Goal: Navigation & Orientation: Find specific page/section

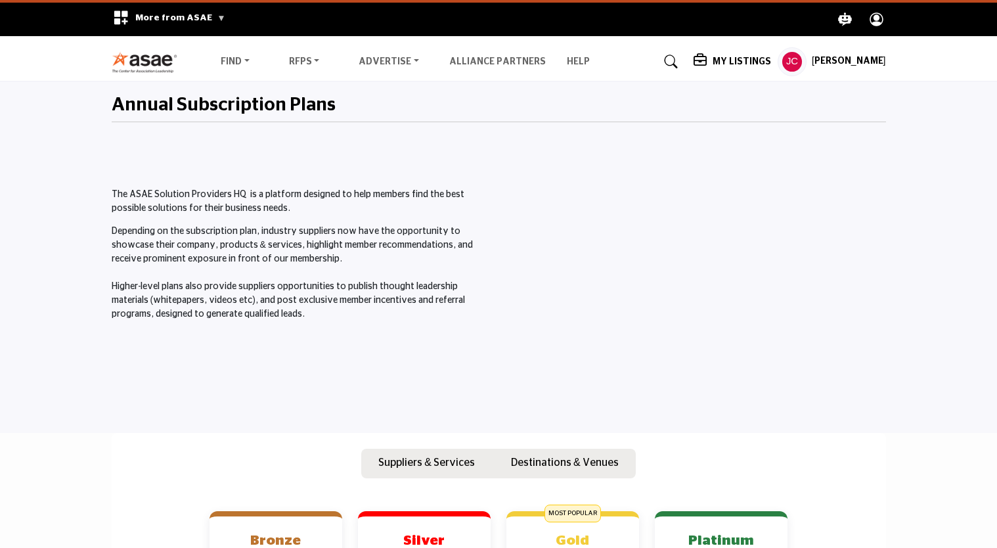
click at [856, 62] on h5 "[PERSON_NAME]" at bounding box center [849, 61] width 74 height 13
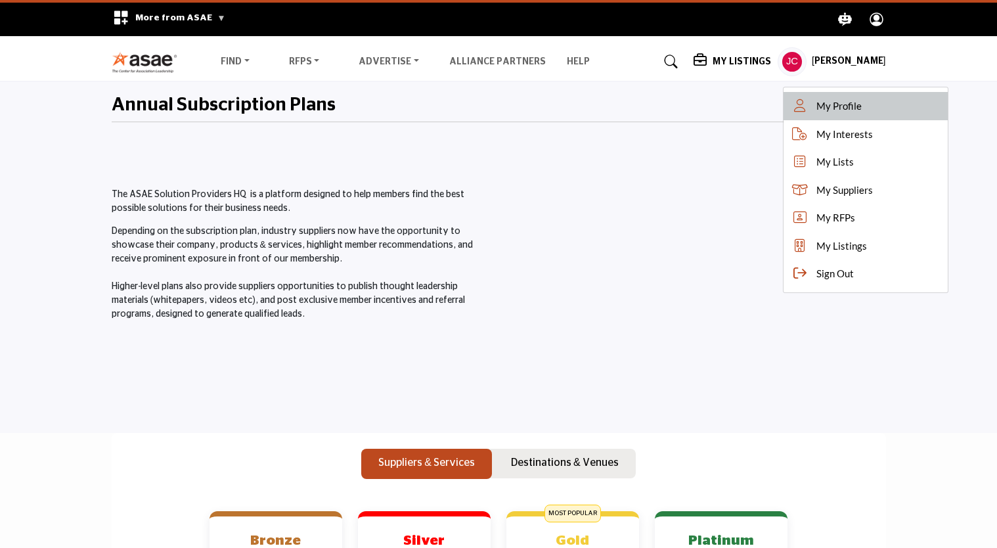
click at [862, 110] on span "My Profile" at bounding box center [838, 106] width 45 height 15
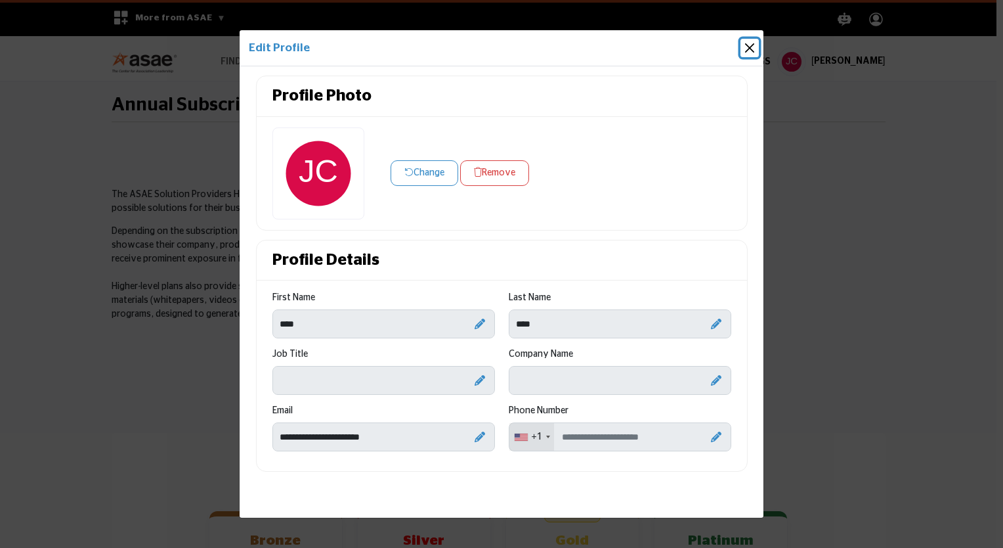
click at [749, 47] on button "Close" at bounding box center [750, 48] width 18 height 18
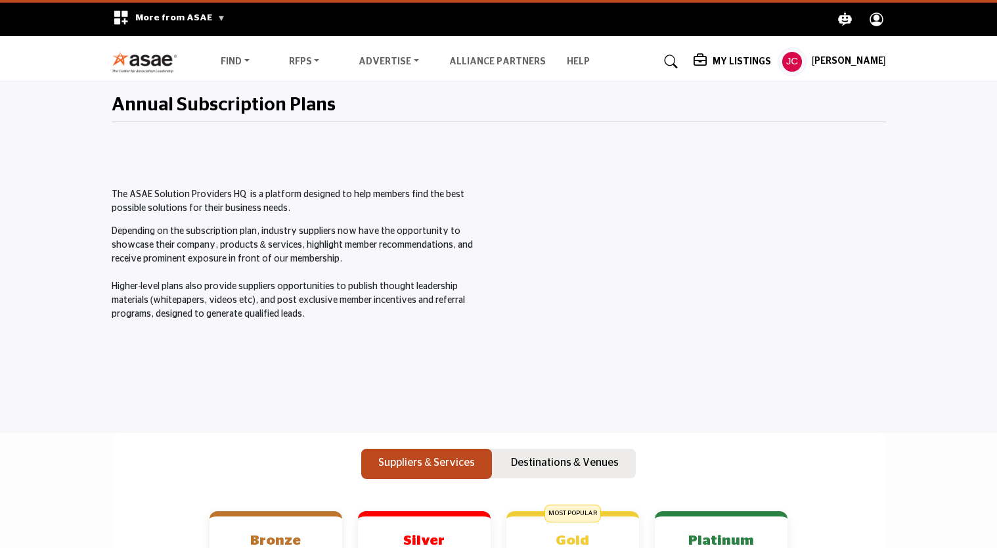
click at [875, 23] on icon "Explore ASAE" at bounding box center [877, 19] width 14 height 14
click at [841, 64] on h5 "[PERSON_NAME]" at bounding box center [849, 61] width 74 height 13
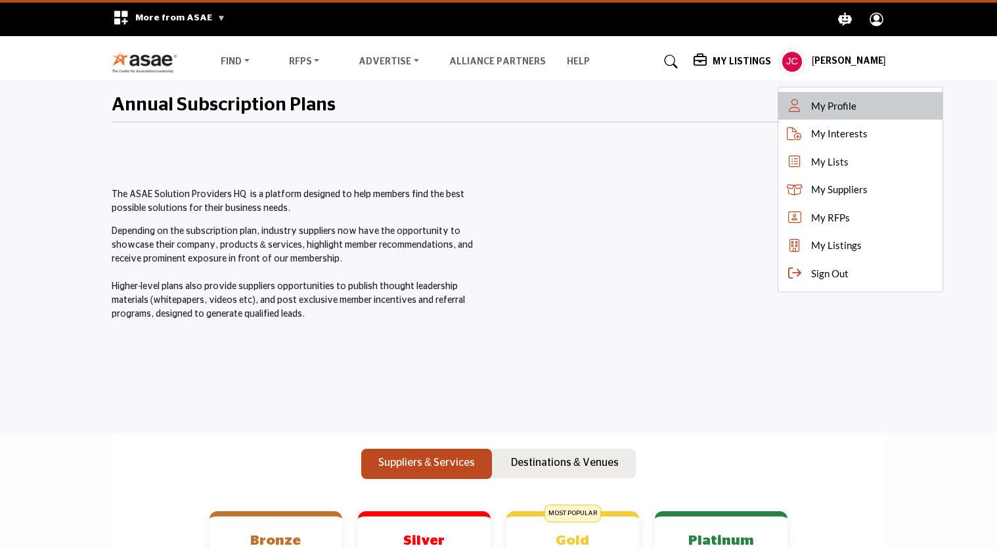
click at [843, 106] on span "My Profile" at bounding box center [833, 106] width 45 height 15
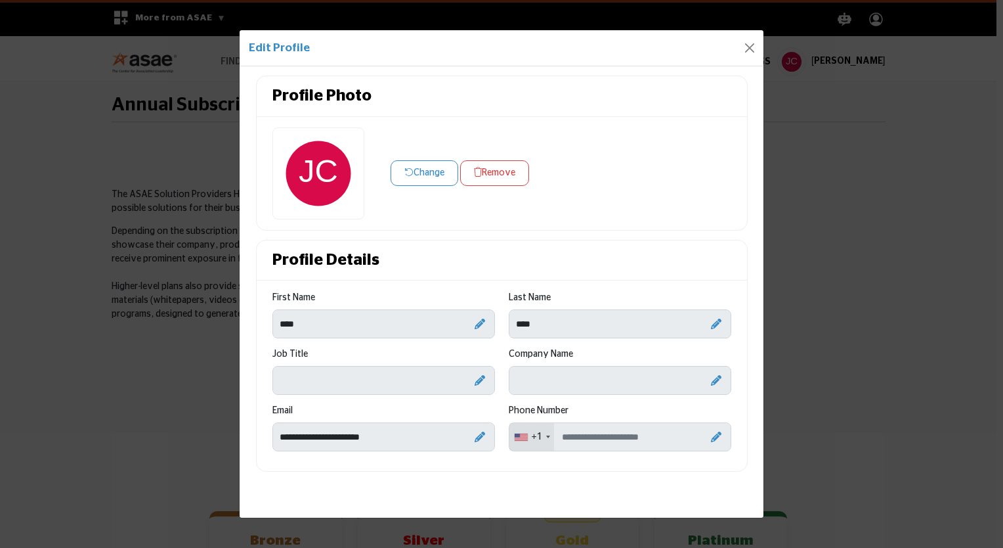
click at [715, 435] on icon at bounding box center [716, 436] width 11 height 11
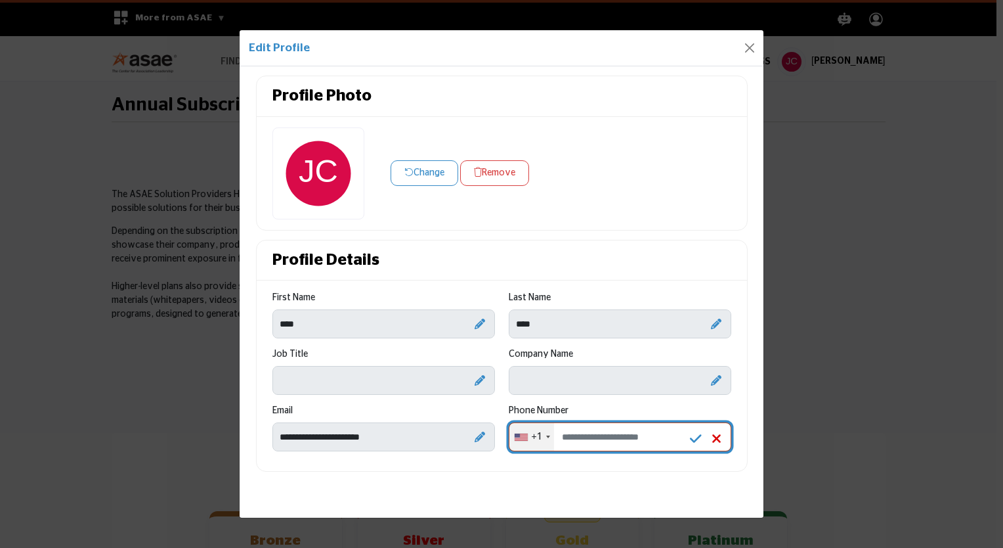
click at [662, 439] on input "Enter your Phone Number" at bounding box center [620, 436] width 223 height 29
type input "**********"
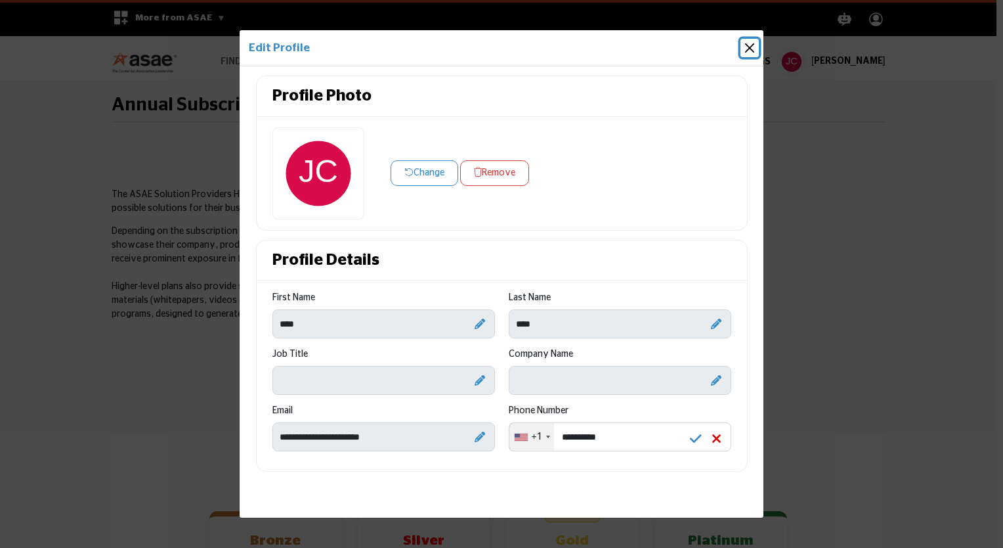
click at [747, 49] on button "Close" at bounding box center [750, 48] width 18 height 18
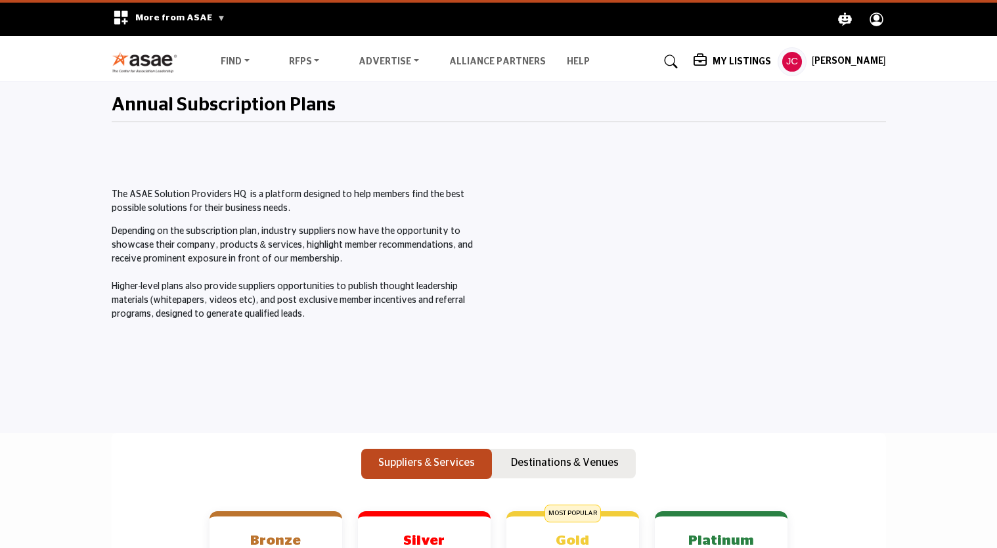
click at [771, 64] on h5 "My Listings" at bounding box center [742, 62] width 58 height 12
click at [850, 63] on h5 "[PERSON_NAME]" at bounding box center [849, 61] width 74 height 13
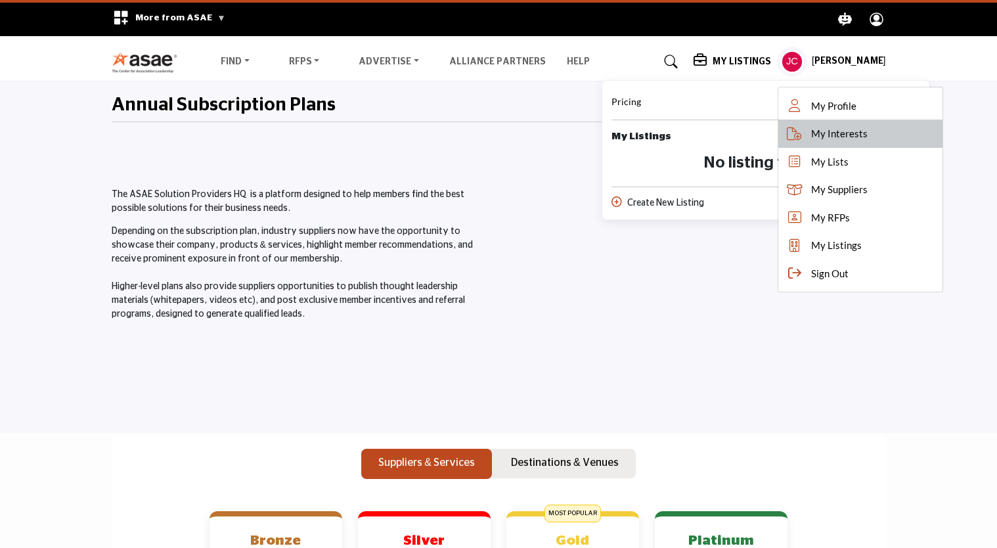
click at [892, 137] on link "My Interests" at bounding box center [860, 134] width 164 height 28
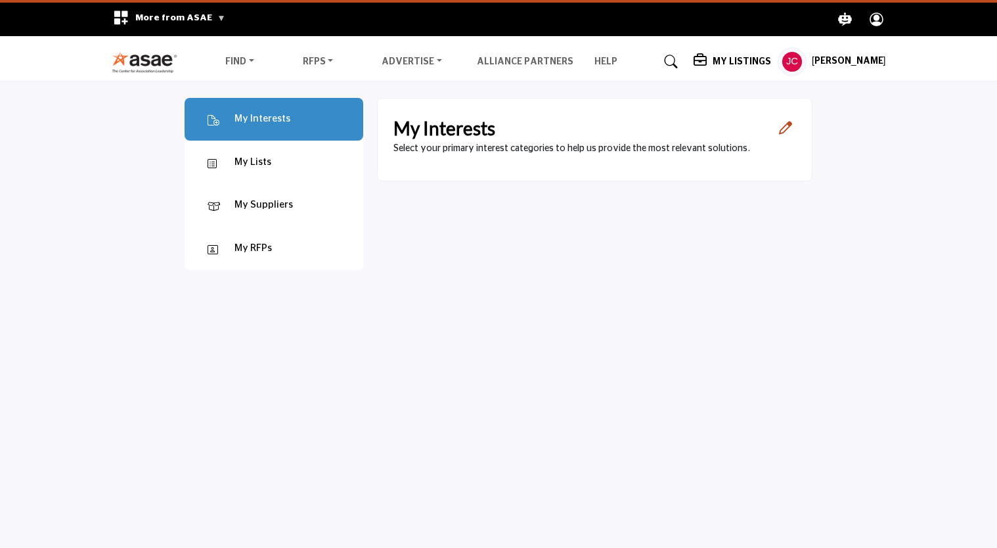
click at [582, 70] on ul "Find Destinations & Venues Suppliers & Services RFPs RFP FAQs Advertise Partner…" at bounding box center [414, 62] width 406 height 24
click at [600, 61] on link "Help" at bounding box center [605, 61] width 23 height 9
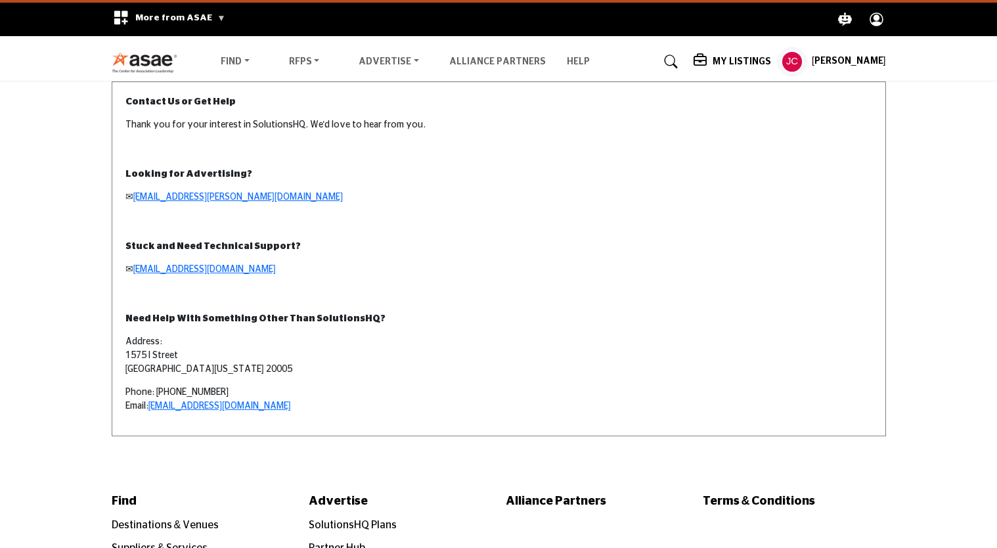
drag, startPoint x: 994, startPoint y: 252, endPoint x: 991, endPoint y: 273, distance: 21.3
click at [991, 273] on section "Contact Us or Get Help Thank you for your interest in SolutionsHQ. We'd love to…" at bounding box center [498, 276] width 997 height 391
click at [806, 66] on profile-featured-ba450c6b-9b38-48af-b042-d48645b94da1 "Show hide supplier dropdown" at bounding box center [792, 61] width 29 height 29
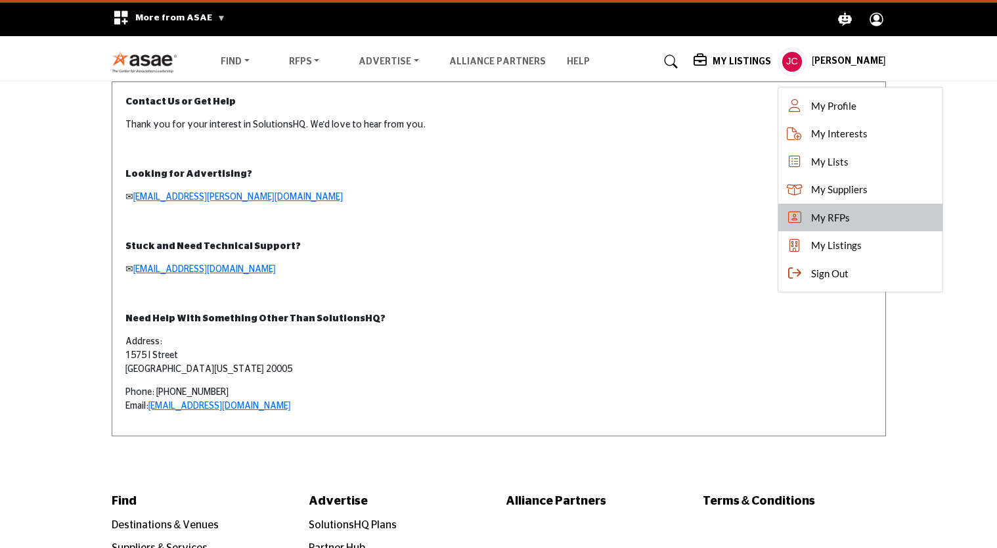
click at [850, 213] on span "My RFPs" at bounding box center [830, 217] width 39 height 15
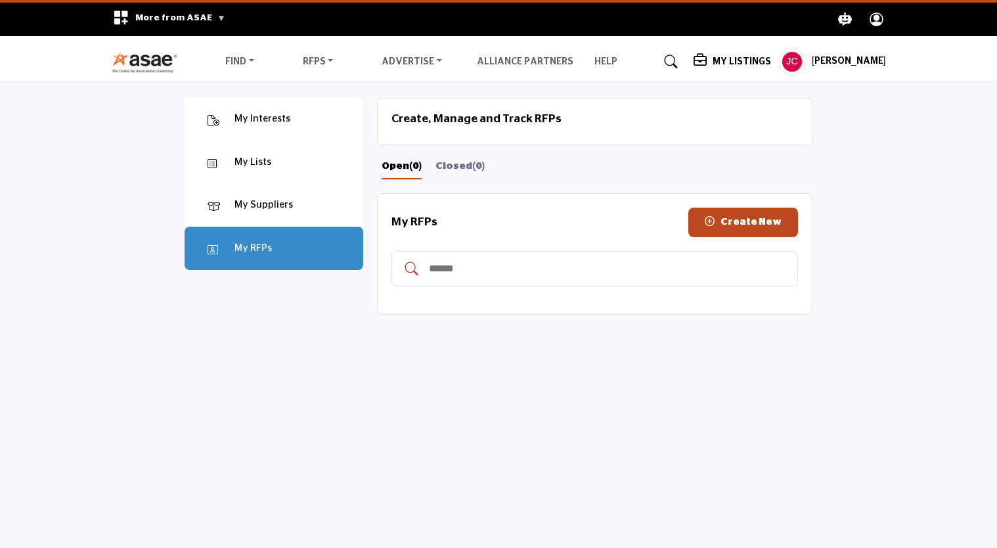
click at [270, 201] on div "My Suppliers" at bounding box center [263, 205] width 58 height 15
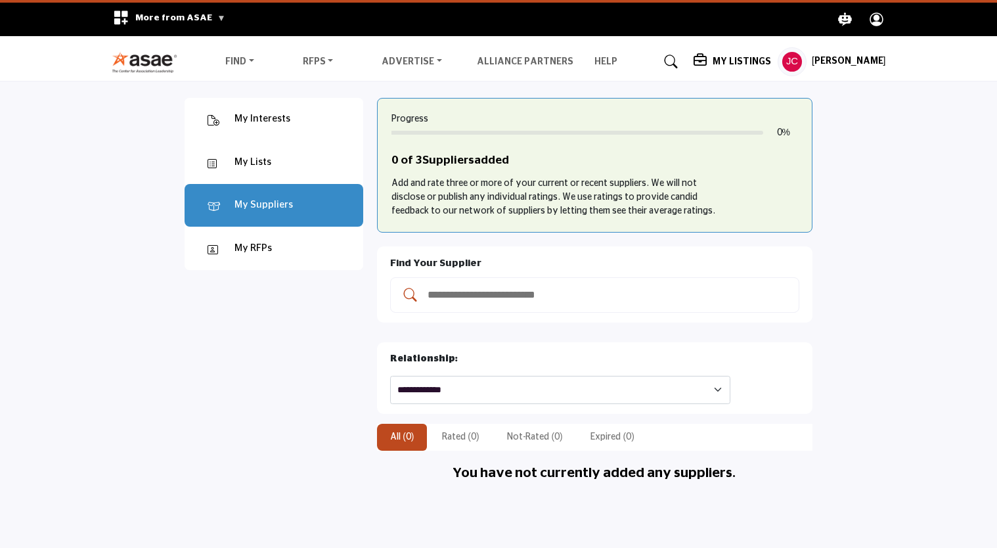
click at [254, 166] on div "My Lists" at bounding box center [252, 162] width 37 height 15
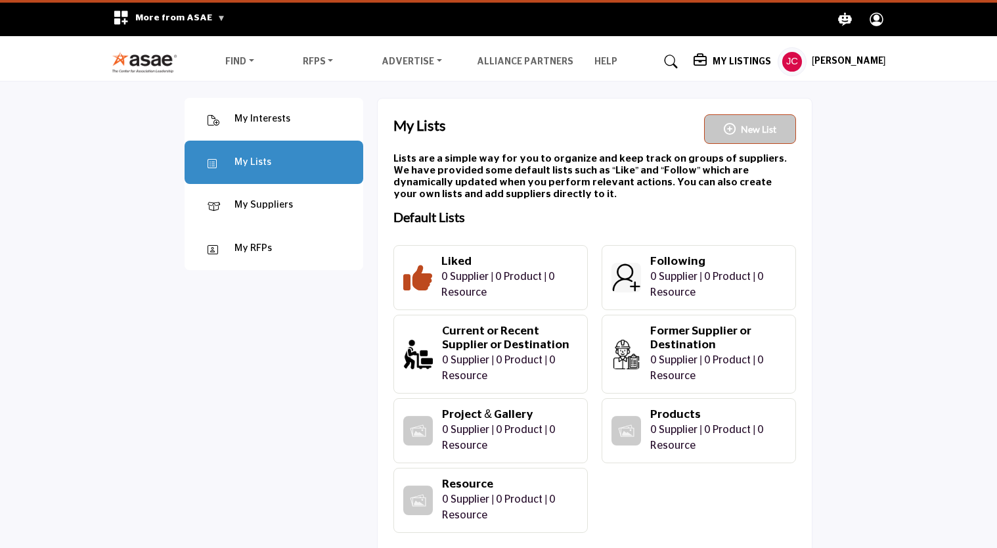
click at [243, 118] on div "My Interests" at bounding box center [262, 119] width 56 height 15
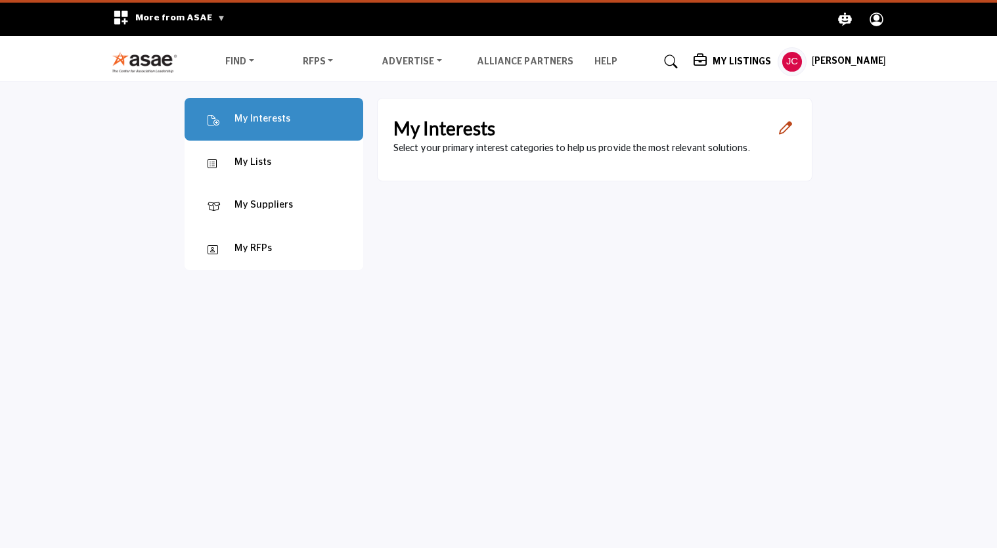
click at [138, 58] on img at bounding box center [148, 62] width 73 height 22
click at [875, 18] on circle "Explore ASAE" at bounding box center [876, 17] width 7 height 7
click at [137, 55] on img at bounding box center [148, 62] width 73 height 22
click at [171, 16] on span "More from ASAE" at bounding box center [180, 17] width 90 height 9
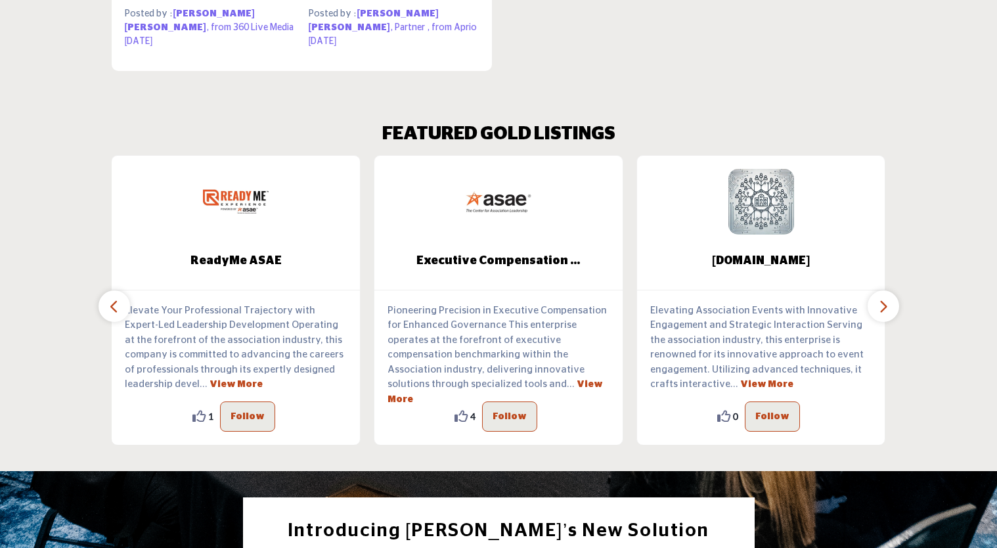
scroll to position [1243, 0]
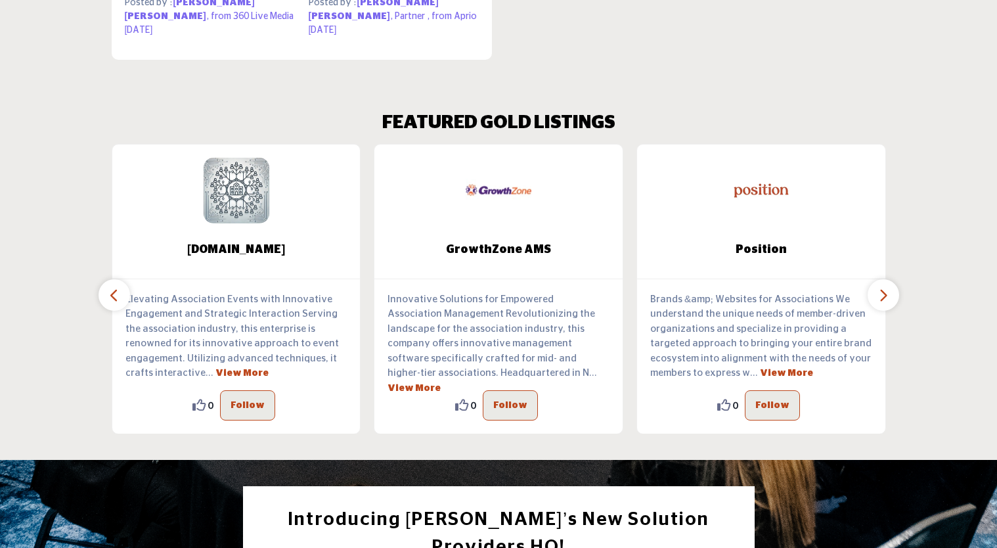
drag, startPoint x: 994, startPoint y: 310, endPoint x: 993, endPoint y: 334, distance: 23.7
click at [993, 334] on section "FEATURED GOLD LISTINGS 0" at bounding box center [498, 273] width 997 height 374
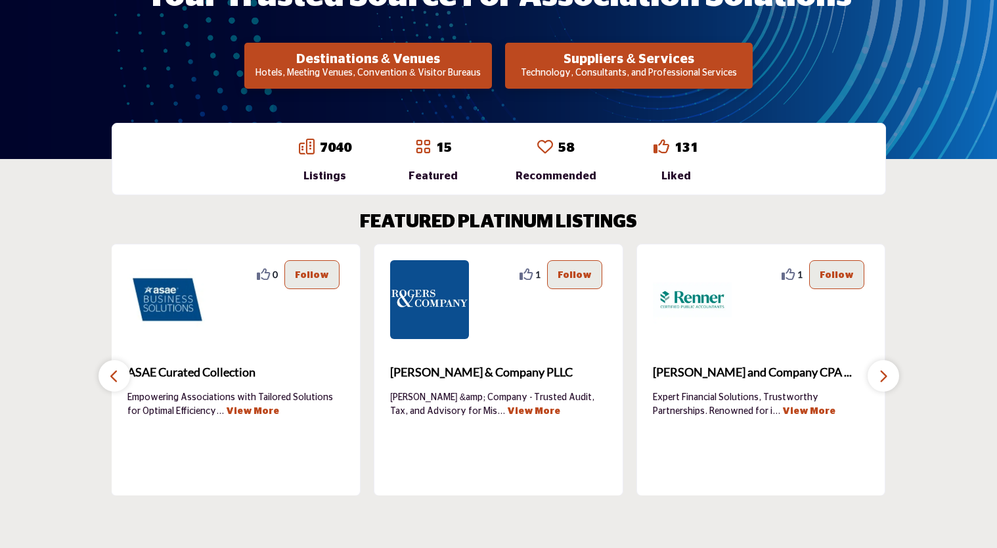
scroll to position [0, 0]
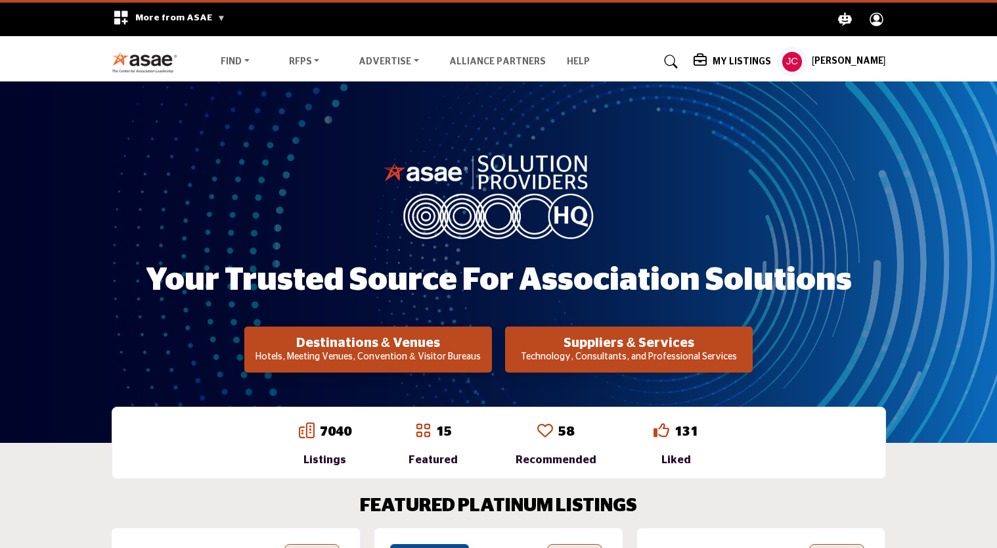
click at [844, 16] on icon "Explore ASAE" at bounding box center [846, 19] width 14 height 14
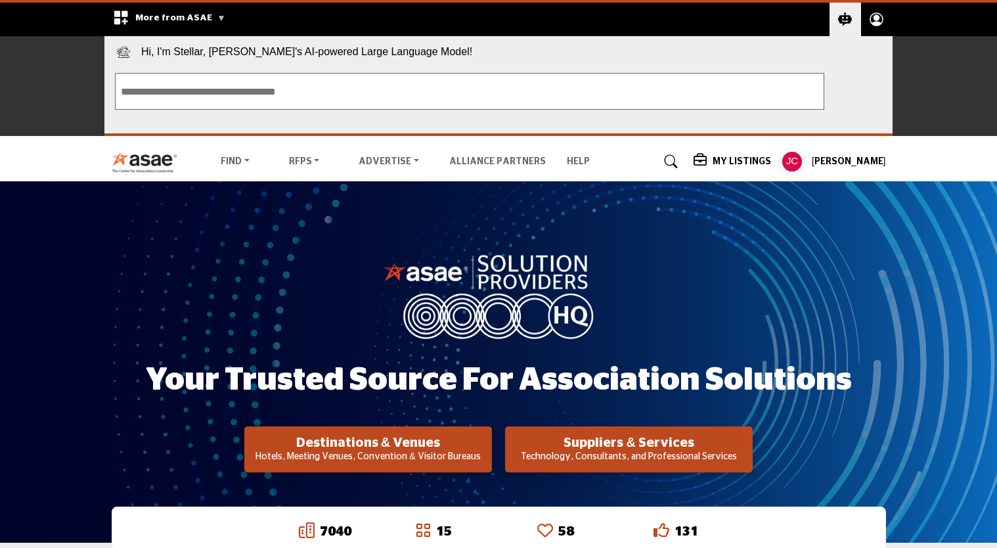
click at [874, 22] on icon "Profile .asae-eb-user-icon { fill: #ffffff; stroke-width: 0px; } .asae-eb-user-…" at bounding box center [876, 19] width 23 height 23
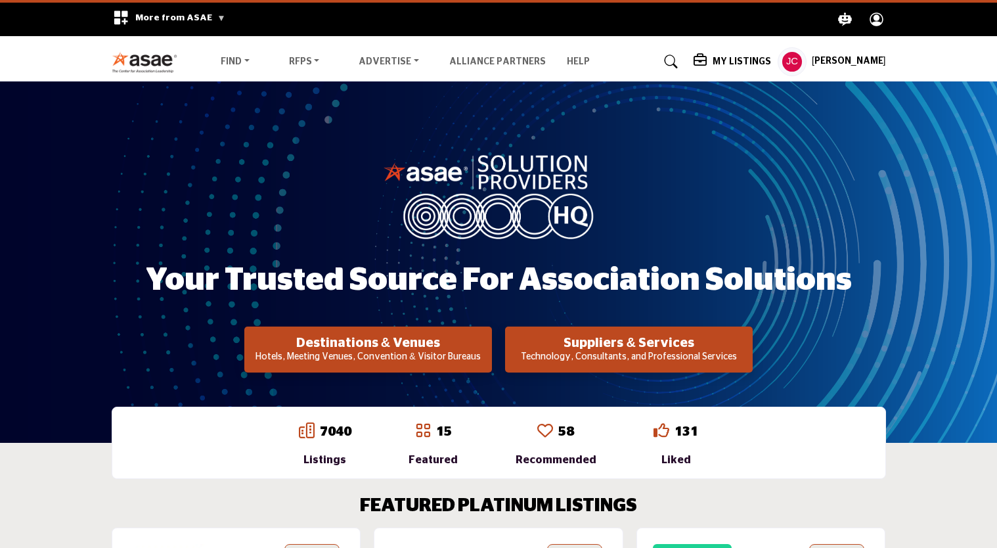
click at [863, 66] on h5 "[PERSON_NAME]" at bounding box center [849, 61] width 74 height 13
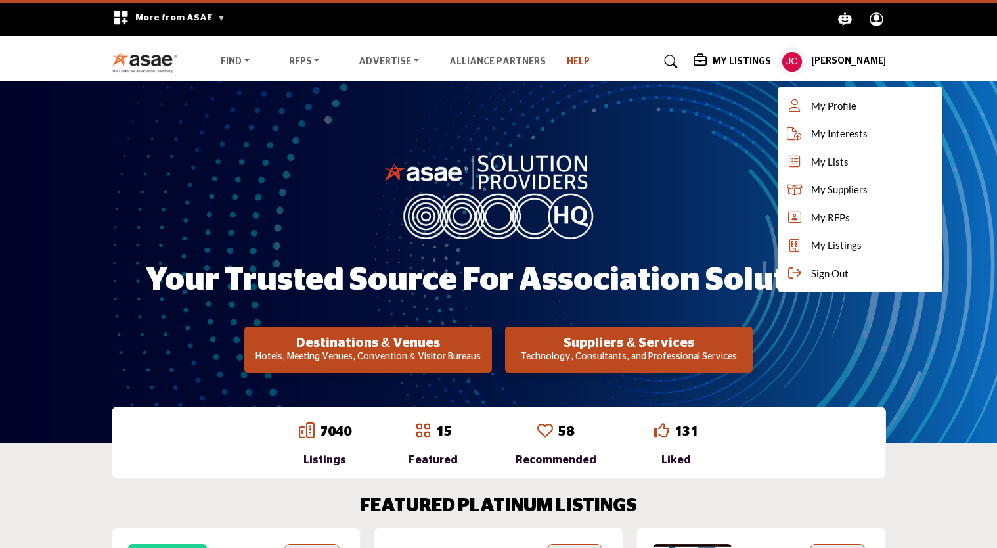
click at [567, 62] on link "Help" at bounding box center [578, 61] width 23 height 9
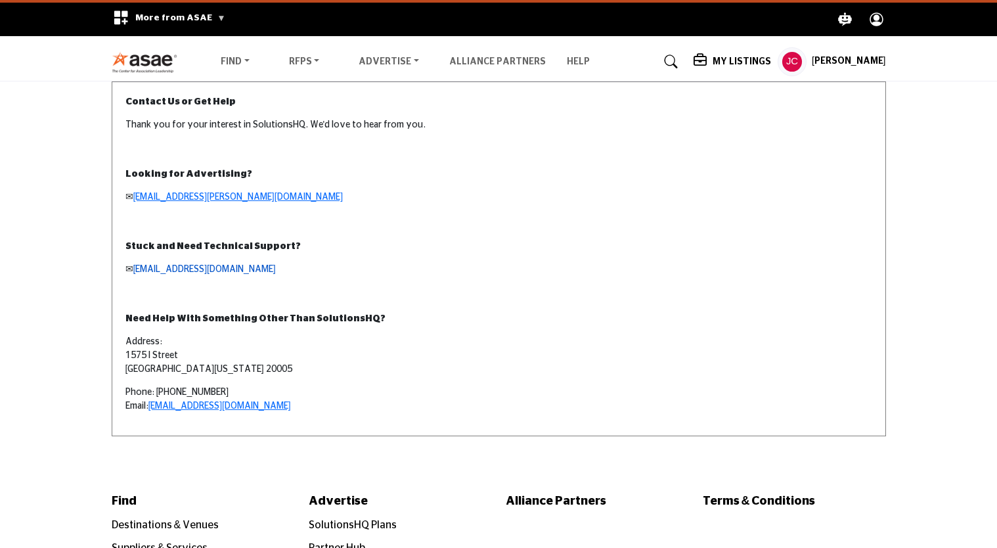
click at [165, 269] on link "[EMAIL_ADDRESS][DOMAIN_NAME]" at bounding box center [204, 269] width 143 height 9
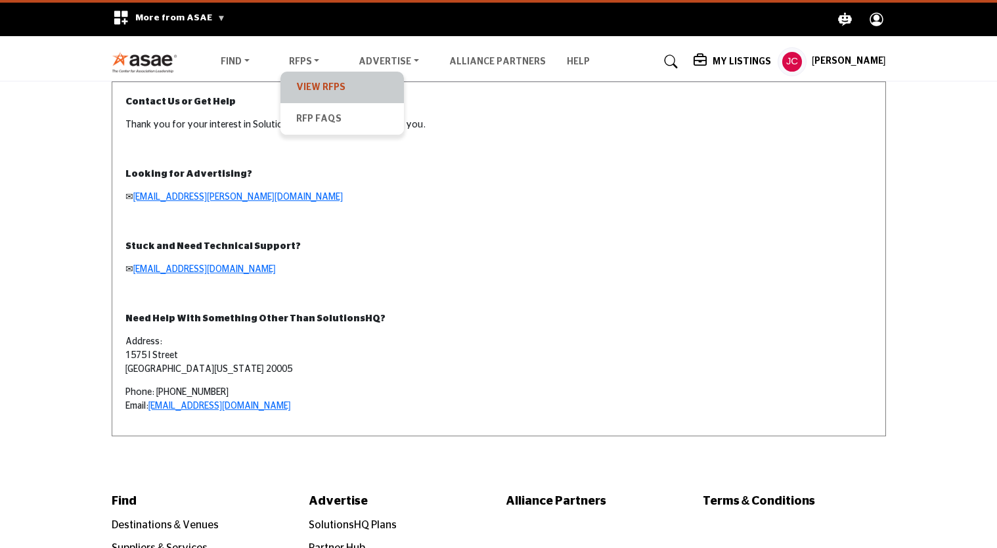
click at [324, 87] on link "View RFPs" at bounding box center [342, 87] width 110 height 18
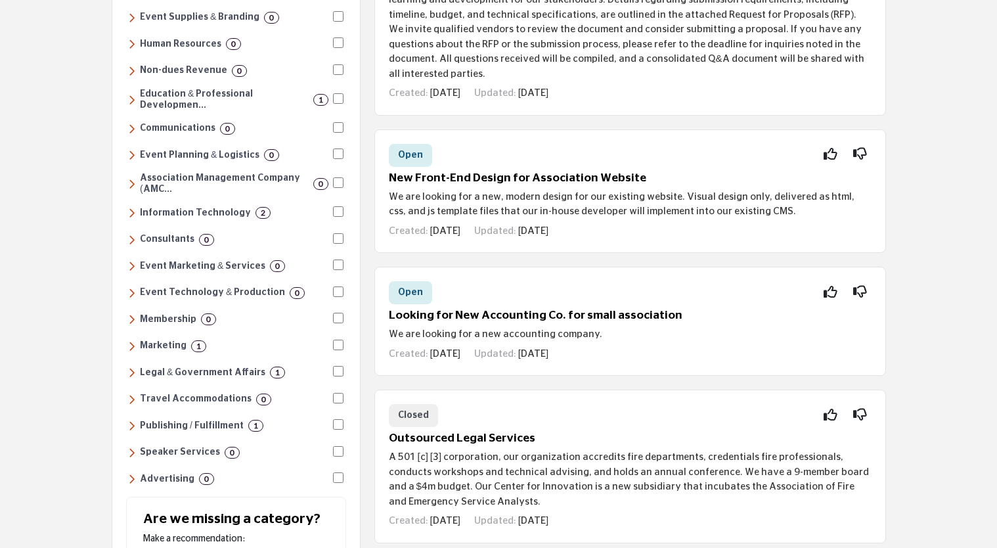
scroll to position [300, 0]
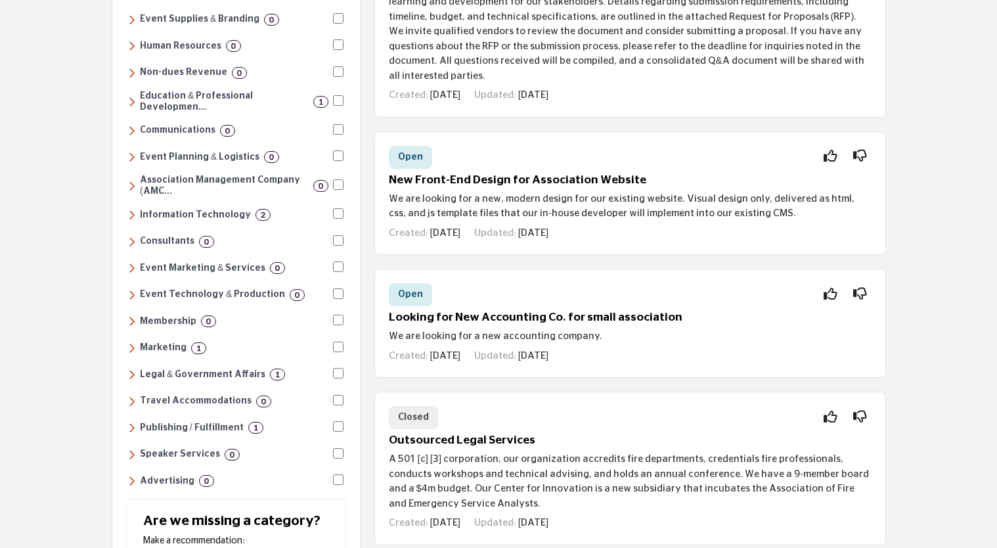
click at [133, 180] on icon at bounding box center [131, 186] width 7 height 12
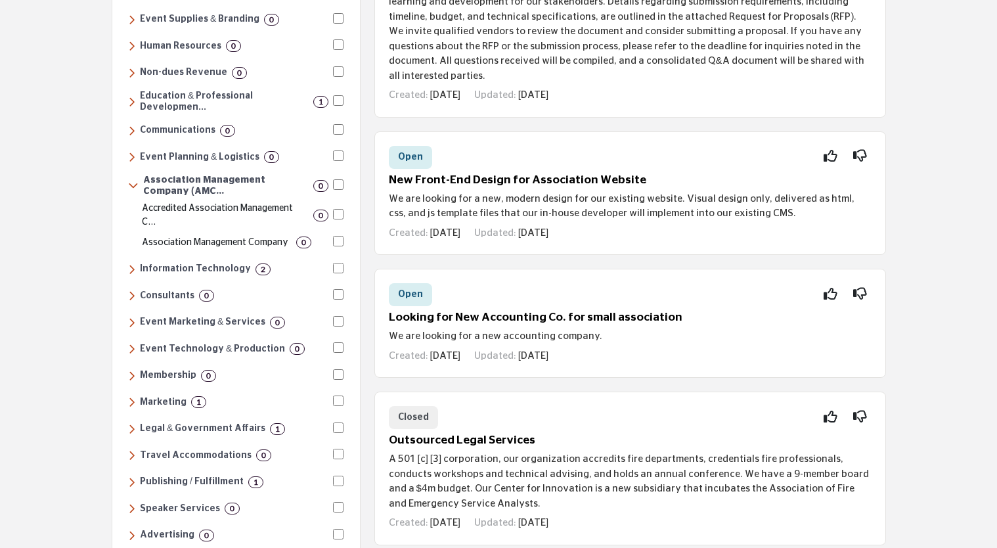
click at [128, 263] on icon at bounding box center [131, 269] width 7 height 12
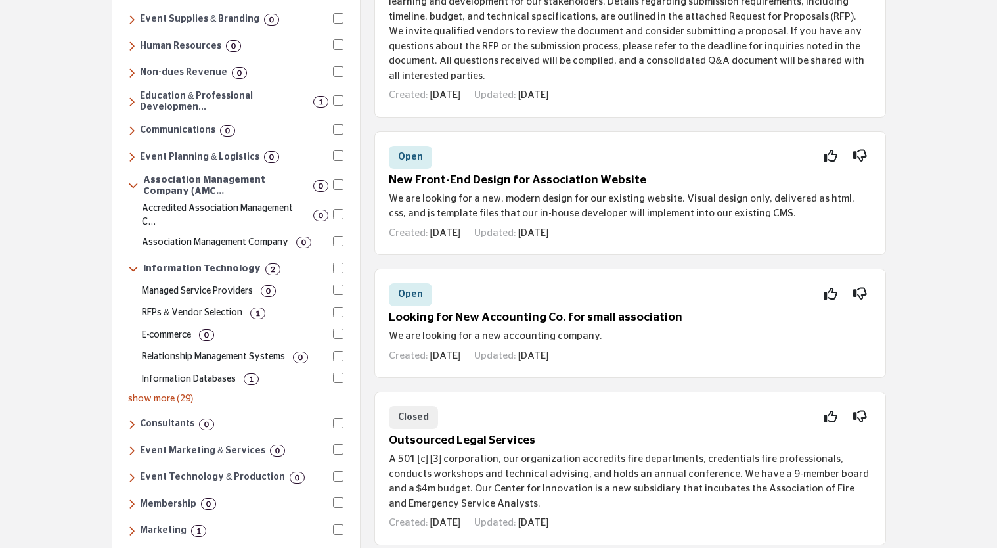
click at [159, 392] on p "show more (29)" at bounding box center [235, 399] width 215 height 14
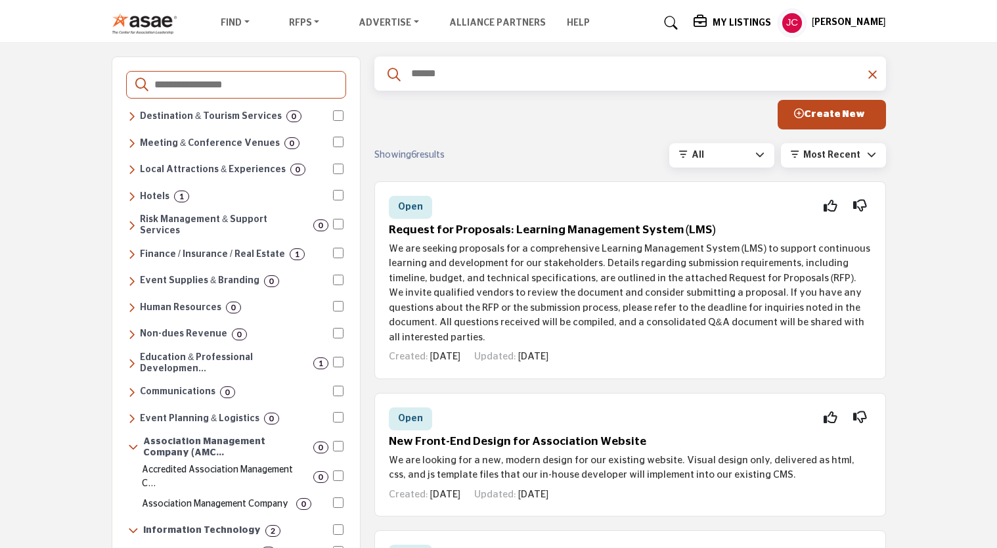
scroll to position [25, 0]
